Goal: Information Seeking & Learning: Learn about a topic

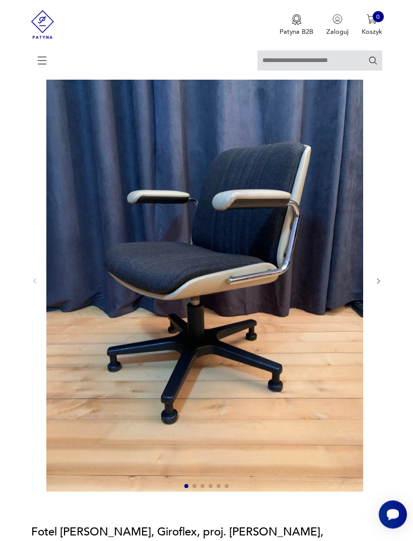
scroll to position [60, 0]
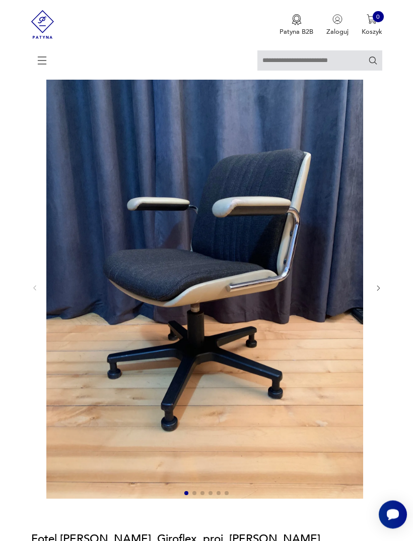
click at [375, 292] on icon "button" at bounding box center [379, 289] width 8 height 8
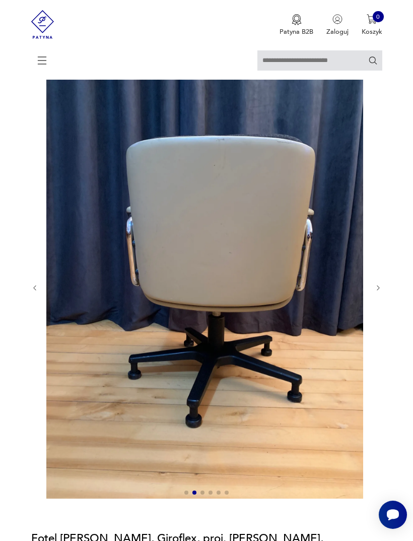
click at [378, 292] on icon "button" at bounding box center [379, 288] width 8 height 8
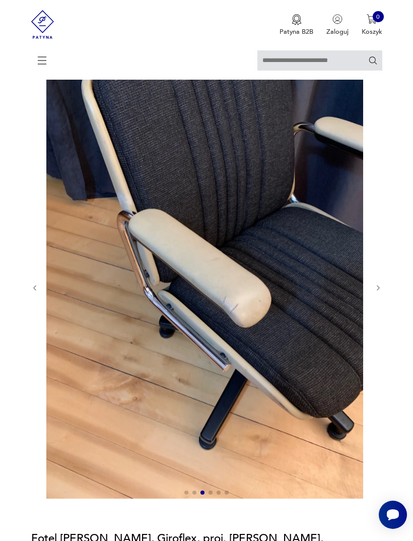
click at [377, 292] on button "button" at bounding box center [379, 288] width 8 height 8
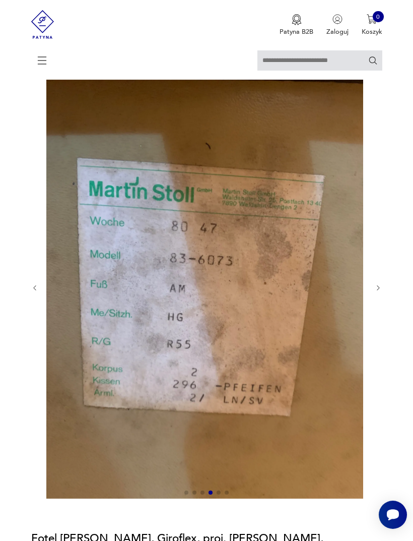
click at [371, 297] on div at bounding box center [206, 288] width 351 height 424
click at [376, 292] on icon "button" at bounding box center [379, 288] width 8 height 8
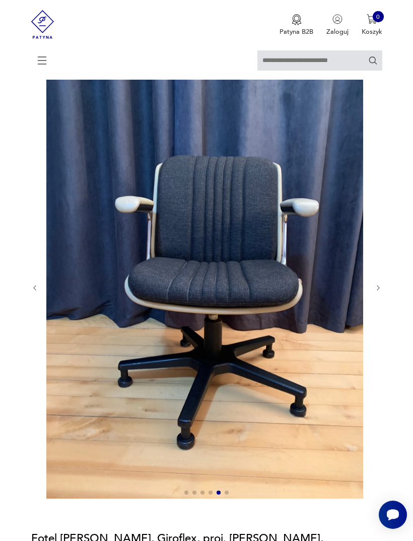
click at [375, 292] on icon "button" at bounding box center [379, 288] width 8 height 8
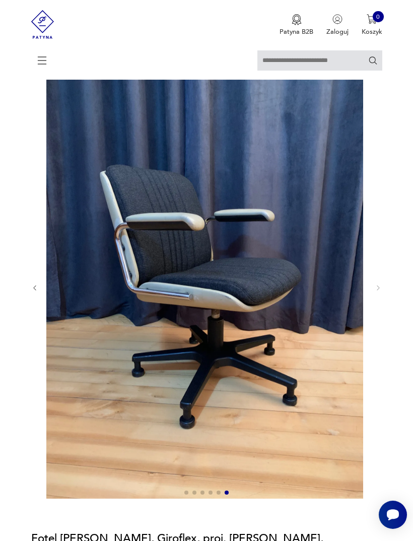
click at [373, 296] on div at bounding box center [206, 288] width 351 height 424
click at [371, 297] on div at bounding box center [206, 288] width 351 height 424
click at [373, 297] on div at bounding box center [206, 288] width 351 height 424
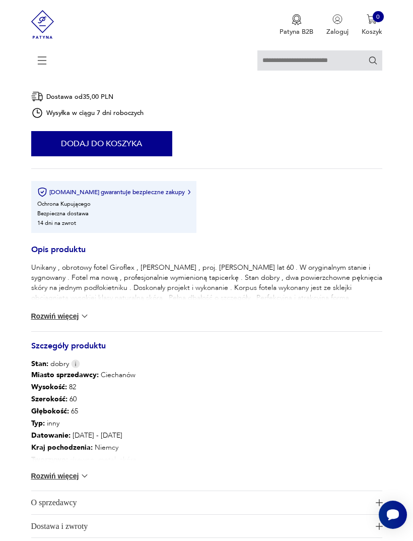
scroll to position [603, 0]
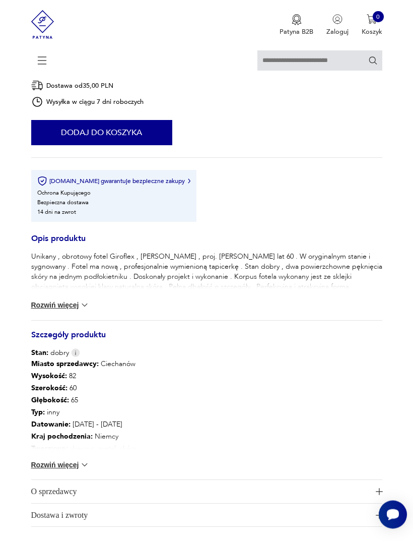
click at [89, 310] on img at bounding box center [85, 305] width 10 height 10
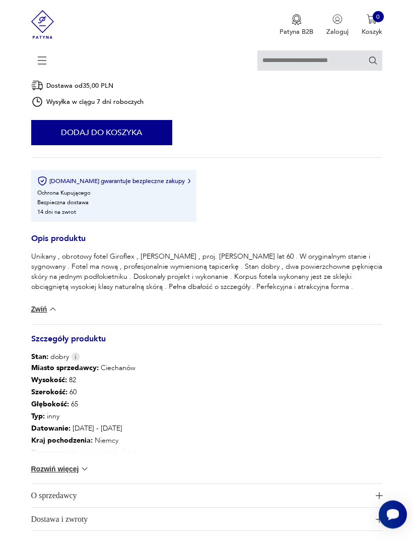
scroll to position [604, 0]
click at [118, 507] on span "O sprzedawcy" at bounding box center [201, 495] width 340 height 23
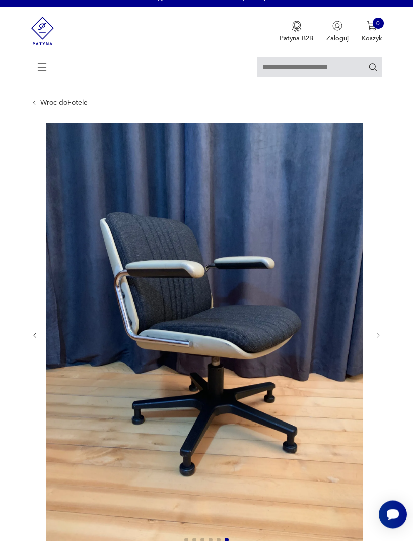
scroll to position [0, 0]
